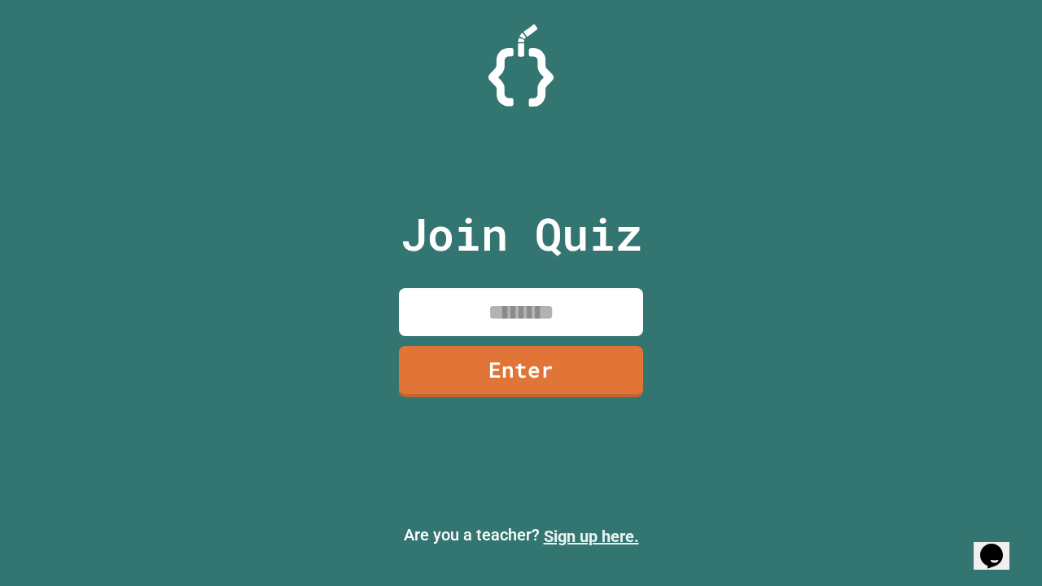
click at [591, 537] on link "Sign up here." at bounding box center [591, 537] width 95 height 20
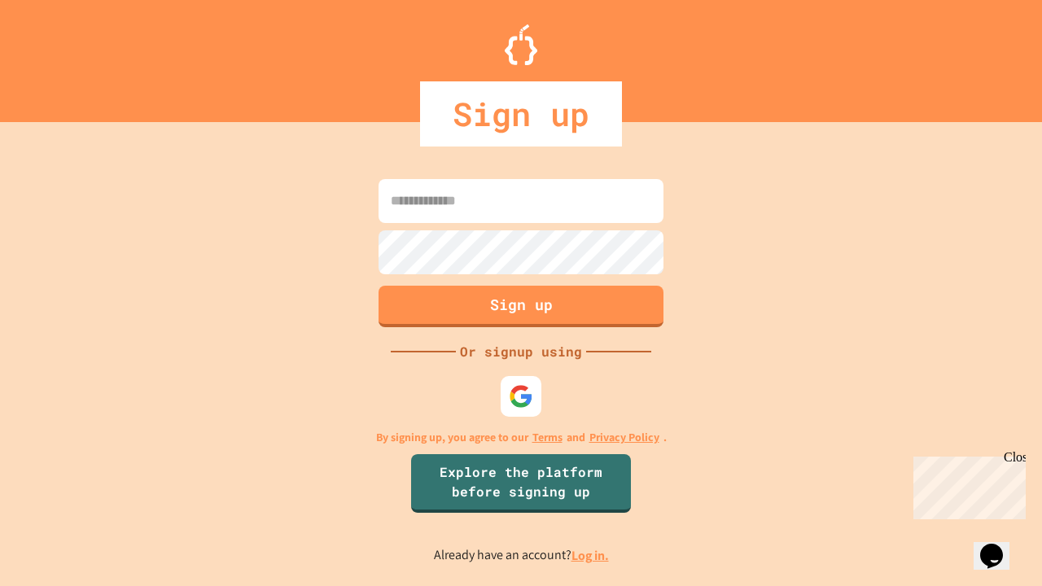
click at [591, 555] on link "Log in." at bounding box center [590, 555] width 37 height 17
